Goal: Browse casually

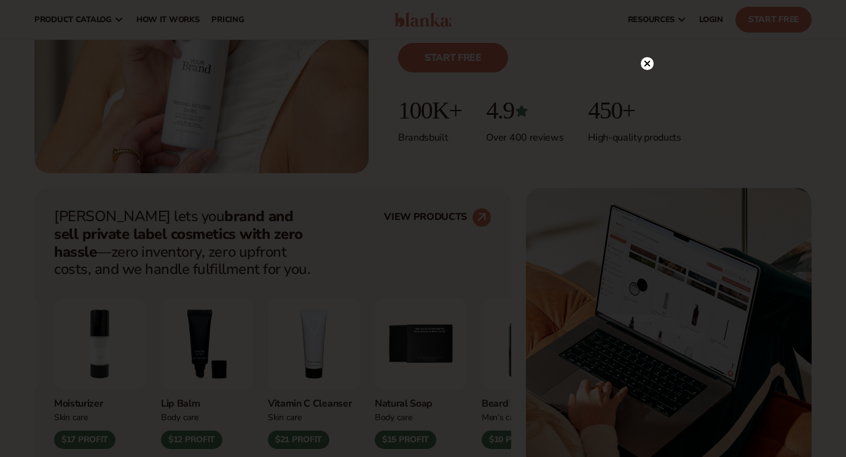
scroll to position [307, 0]
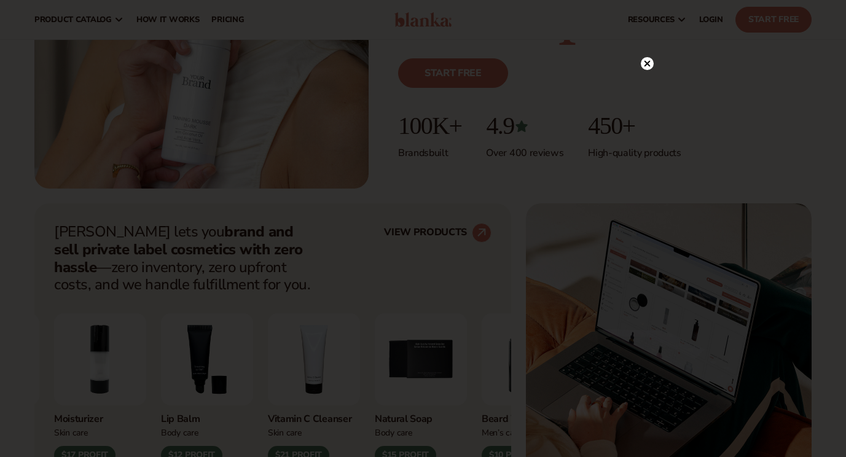
click at [645, 60] on circle at bounding box center [647, 63] width 13 height 13
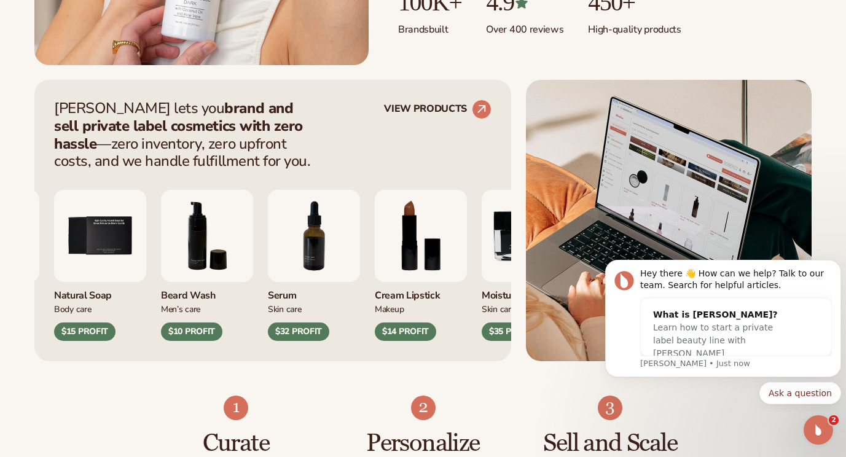
scroll to position [491, 0]
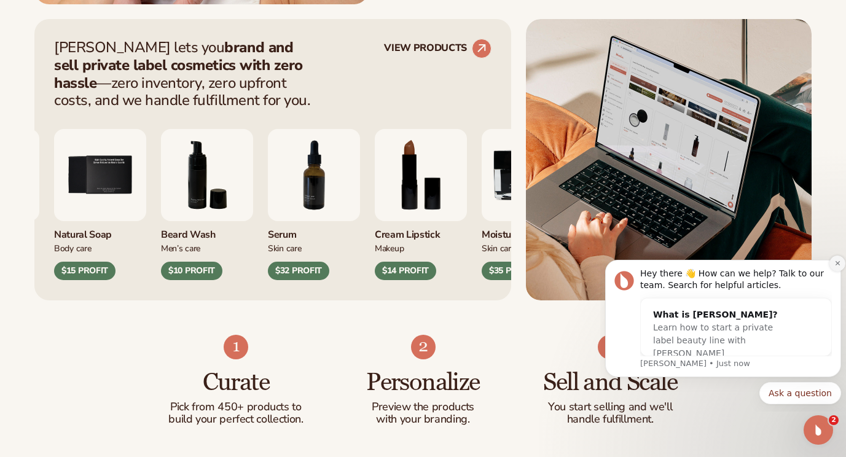
click at [836, 267] on button "Dismiss notification" at bounding box center [837, 264] width 16 height 16
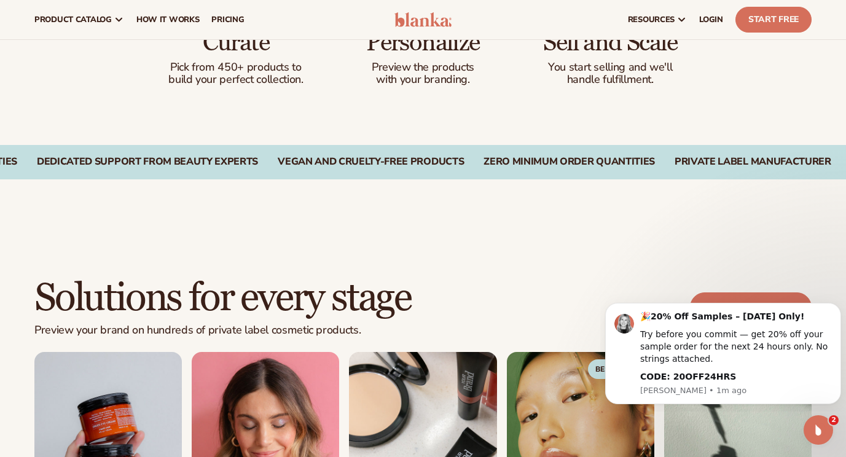
scroll to position [860, 0]
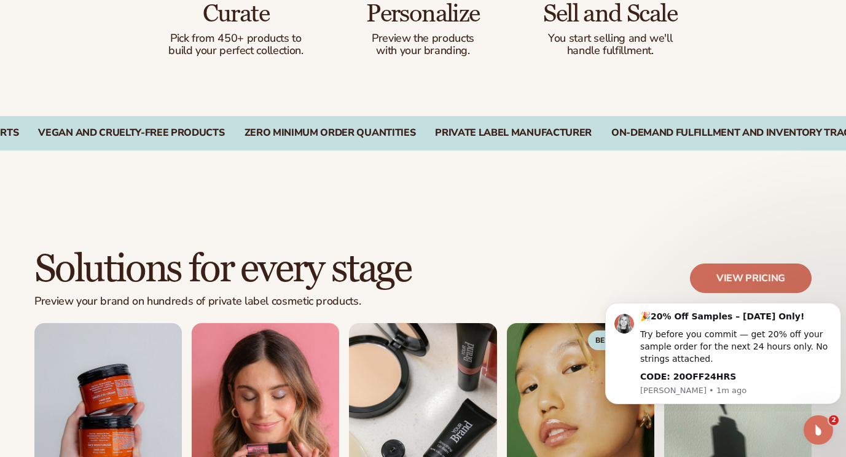
click at [558, 250] on div "Solutions for every stage Preview your brand on hundreds of private label cosme…" at bounding box center [422, 286] width 777 height 74
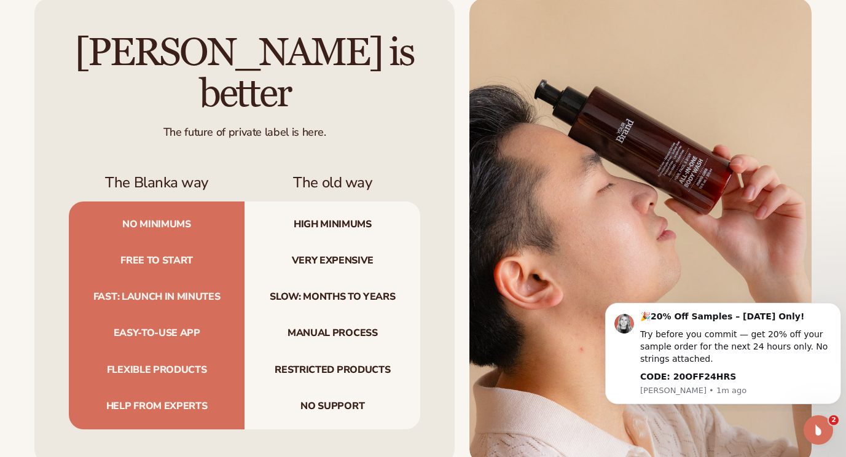
scroll to position [3562, 0]
